Goal: Task Accomplishment & Management: Complete application form

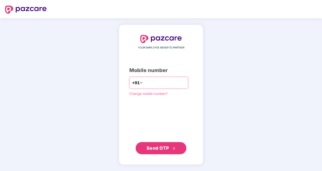
click at [161, 82] on input "number" at bounding box center [165, 83] width 42 height 8
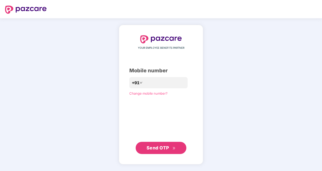
click at [129, 100] on div "YOUR EMPLOYEE BENEFITS PARTNER Mobile number +91 Change mobile number? Send OTP" at bounding box center [160, 94] width 63 height 119
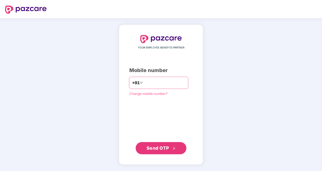
click at [149, 80] on input "number" at bounding box center [165, 83] width 42 height 8
click at [144, 82] on input "**********" at bounding box center [165, 83] width 42 height 8
type input "**********"
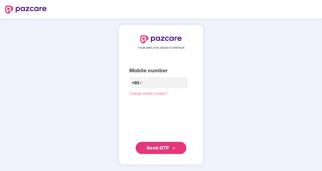
click at [165, 147] on span "Send OTP" at bounding box center [158, 147] width 23 height 5
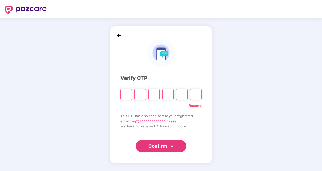
paste input "*"
type input "*"
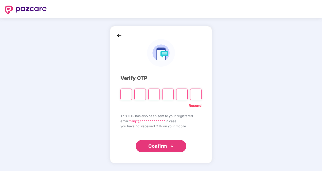
type input "*"
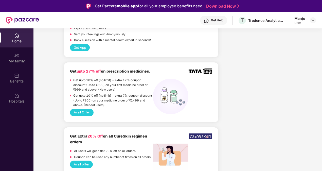
scroll to position [525, 0]
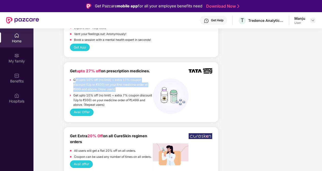
drag, startPoint x: 75, startPoint y: 81, endPoint x: 146, endPoint y: 92, distance: 71.8
click at [146, 92] on div "Get upto 10% off (no limit) + extra 17% coupon discount (Up to ₹300) on your fi…" at bounding box center [113, 85] width 80 height 15
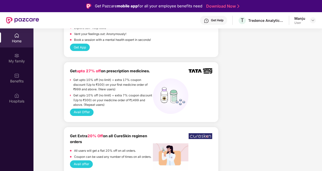
drag, startPoint x: 146, startPoint y: 92, endPoint x: 149, endPoint y: 113, distance: 21.4
click at [149, 113] on div "Avail Offer" at bounding box center [141, 111] width 142 height 7
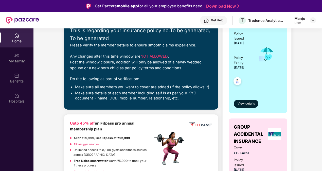
scroll to position [0, 0]
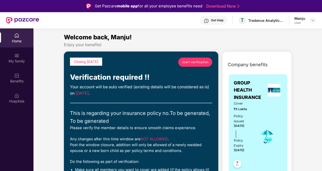
click at [203, 60] on span "Start verification" at bounding box center [195, 62] width 27 height 5
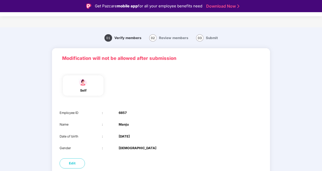
scroll to position [29, 0]
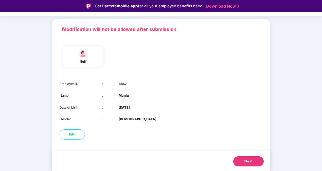
click at [245, 164] on button "Next" at bounding box center [248, 161] width 30 height 10
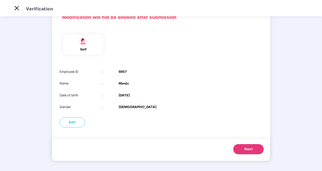
scroll to position [0, 0]
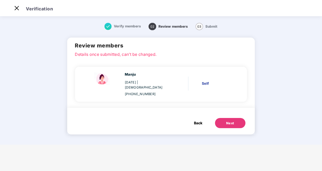
click at [198, 120] on span "Back" at bounding box center [198, 123] width 8 height 6
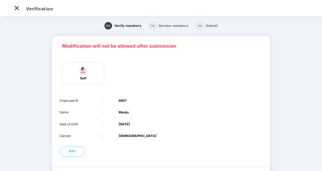
scroll to position [29, 0]
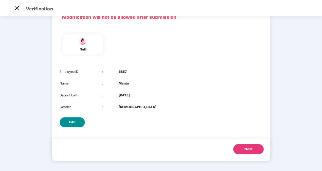
click at [69, 120] on span "Edit" at bounding box center [72, 122] width 7 height 5
select select "******"
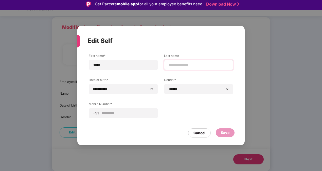
scroll to position [0, 0]
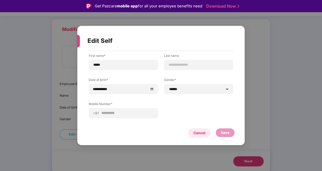
click at [201, 129] on div "Cancel" at bounding box center [199, 132] width 23 height 9
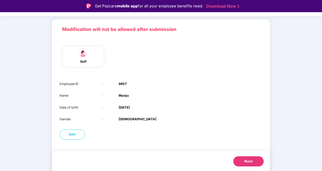
scroll to position [12, 0]
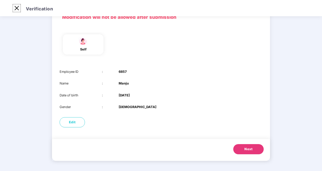
click at [17, 7] on img at bounding box center [17, 8] width 8 height 8
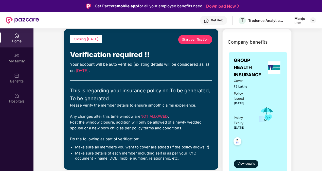
scroll to position [0, 0]
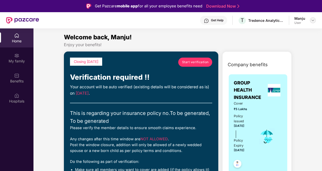
click at [310, 19] on div at bounding box center [313, 20] width 6 height 6
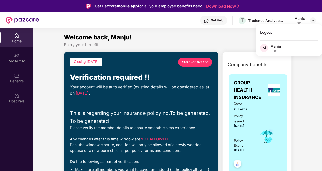
click at [267, 48] on span "M" at bounding box center [264, 48] width 8 height 8
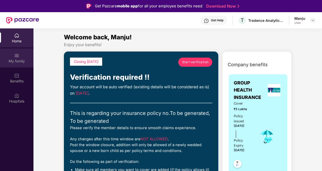
click at [4, 56] on div "My family" at bounding box center [16, 57] width 33 height 19
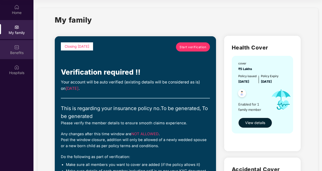
click at [14, 49] on img at bounding box center [16, 47] width 5 height 5
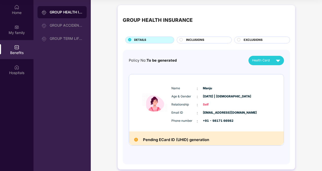
scroll to position [6, 0]
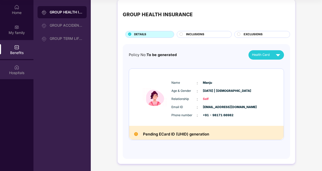
click at [19, 68] on img at bounding box center [16, 67] width 5 height 5
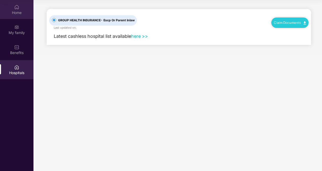
click at [21, 10] on div "Home" at bounding box center [16, 9] width 33 height 19
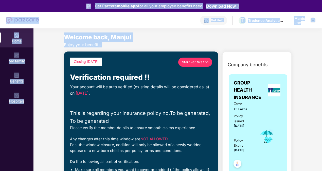
drag, startPoint x: 110, startPoint y: 14, endPoint x: 60, endPoint y: 1, distance: 52.0
click at [60, 1] on div "Get Pazcare mobile app for all your employee benefits need Download Now Get Hel…" at bounding box center [161, 99] width 322 height 199
click at [184, 27] on div "Get Help T Tredence Analytics Solutions Private Limited Manju User" at bounding box center [177, 20] width 277 height 16
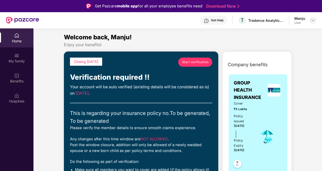
click at [310, 19] on div at bounding box center [313, 20] width 6 height 6
